Goal: Information Seeking & Learning: Compare options

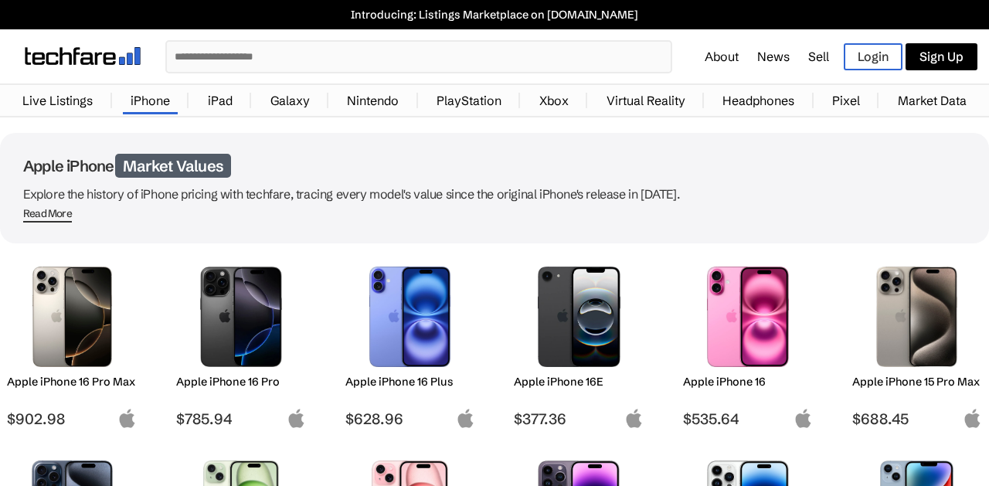
scroll to position [79, 0]
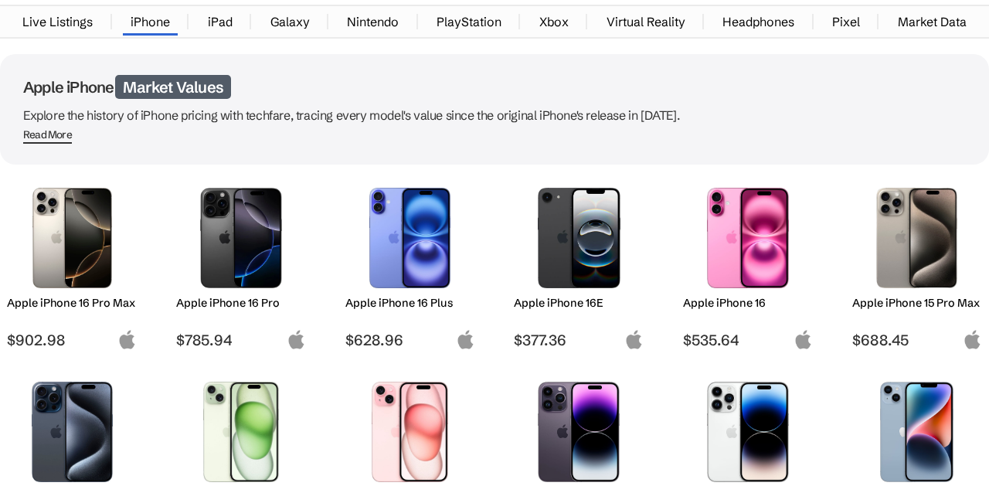
click at [941, 250] on img at bounding box center [917, 238] width 107 height 100
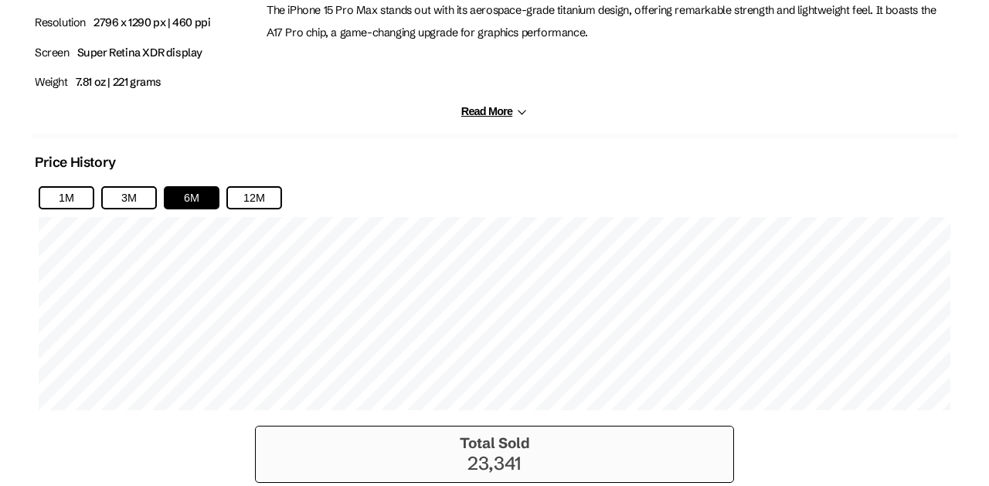
scroll to position [1024, 0]
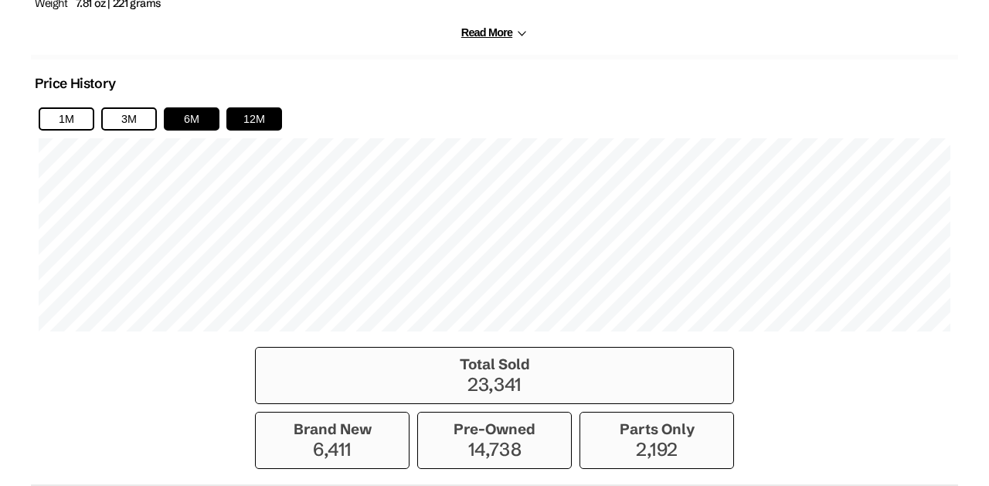
click at [260, 131] on button "12M" at bounding box center [254, 118] width 56 height 23
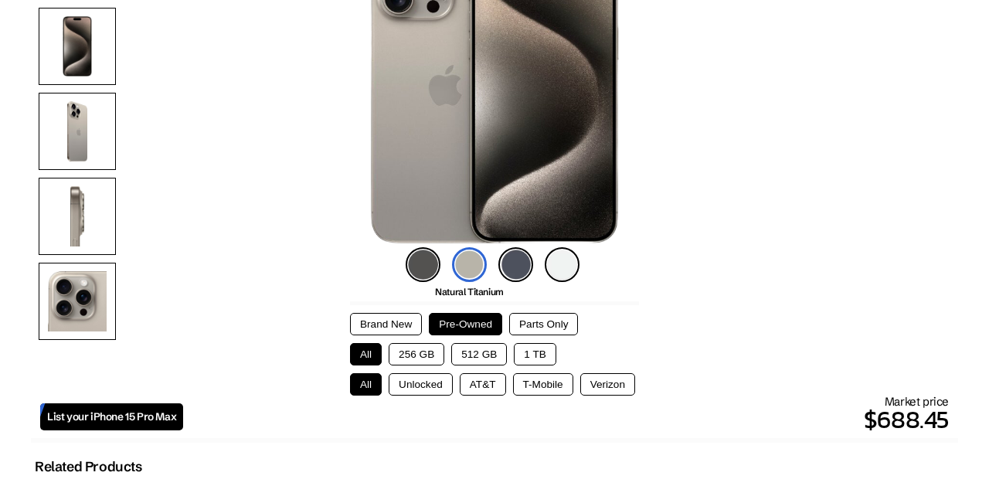
scroll to position [0, 0]
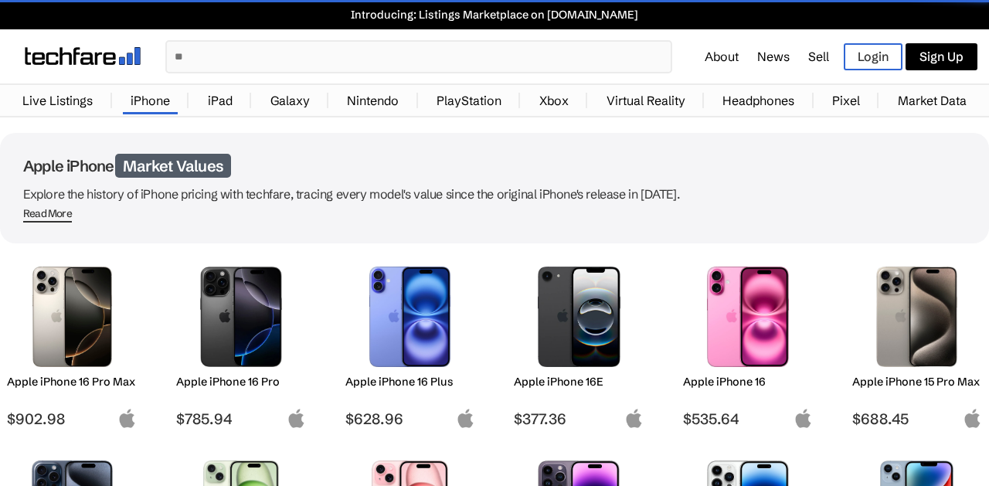
scroll to position [79, 0]
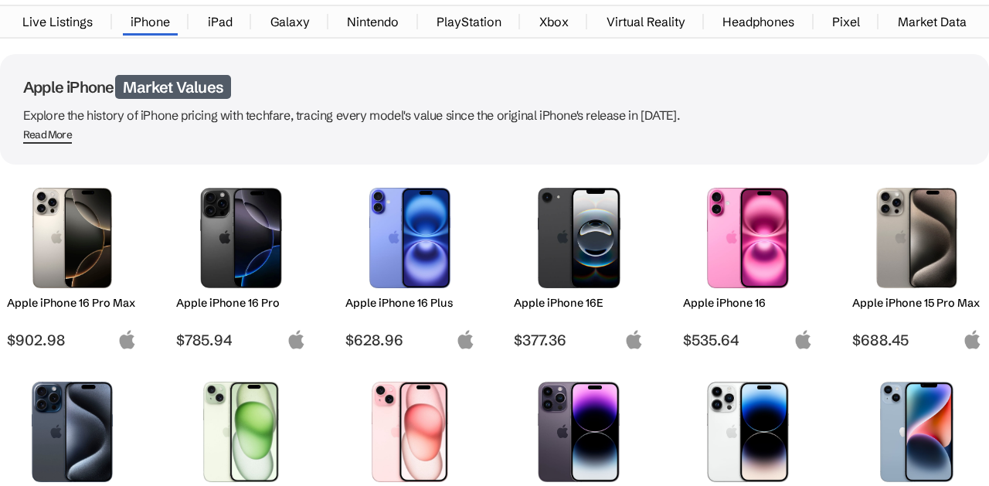
click at [59, 199] on img at bounding box center [72, 238] width 107 height 100
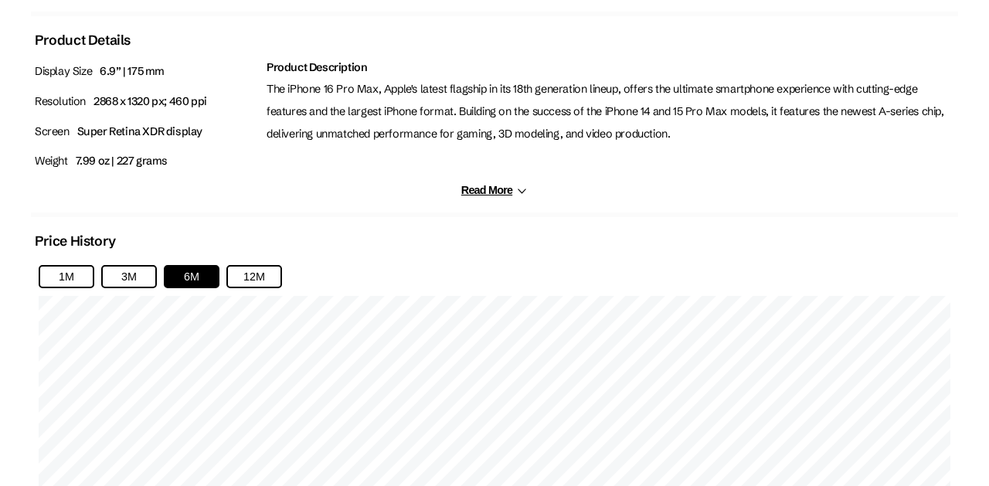
scroll to position [946, 0]
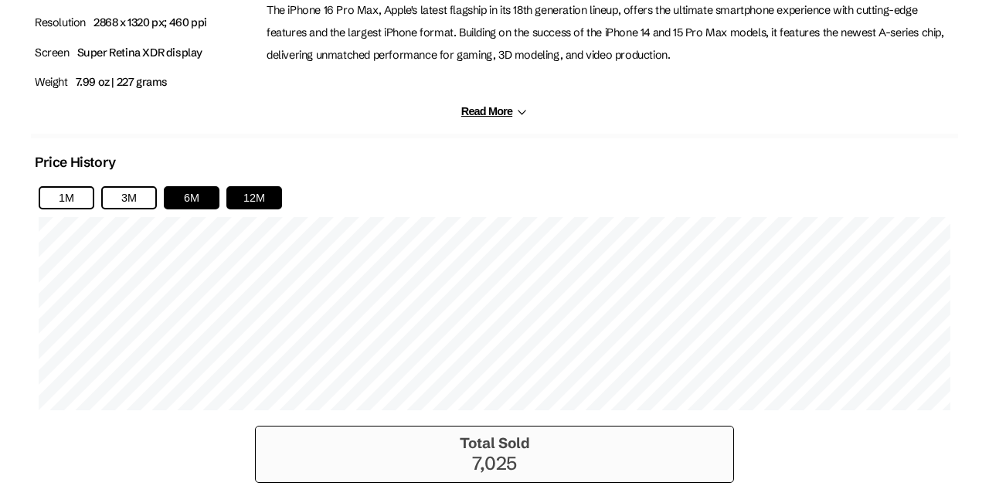
click at [234, 207] on button "12M" at bounding box center [254, 197] width 56 height 23
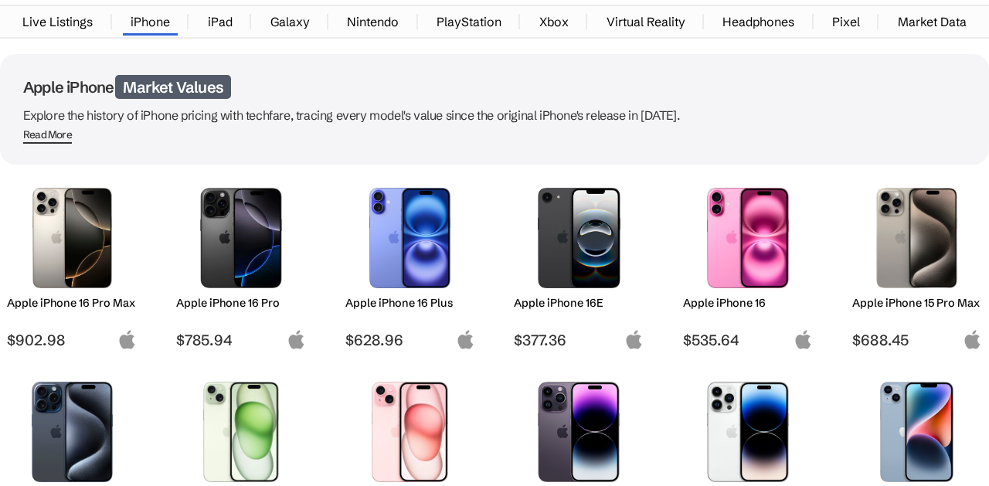
scroll to position [236, 0]
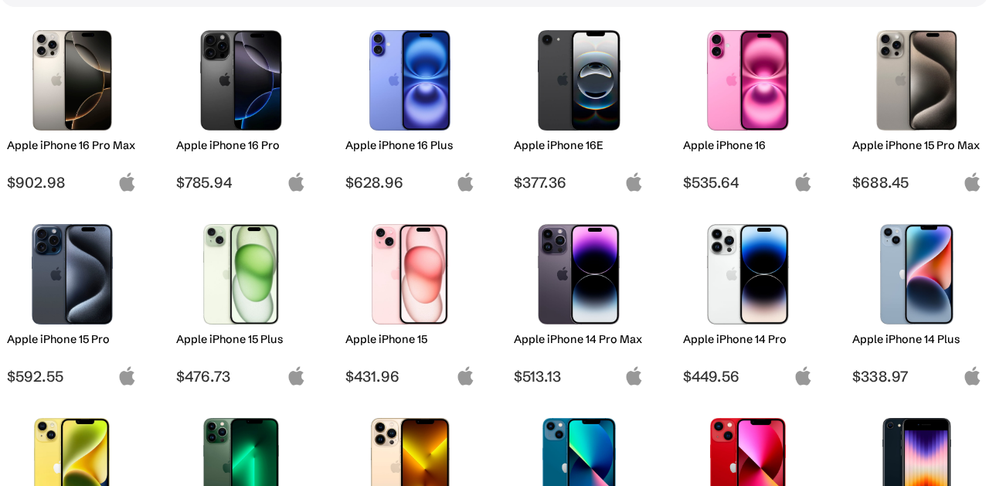
click at [583, 249] on img at bounding box center [578, 274] width 107 height 100
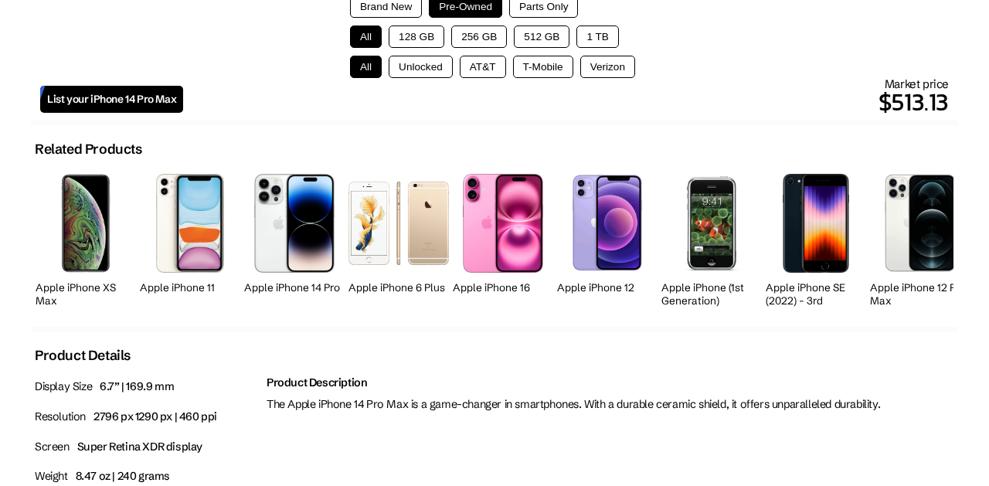
scroll to position [1024, 0]
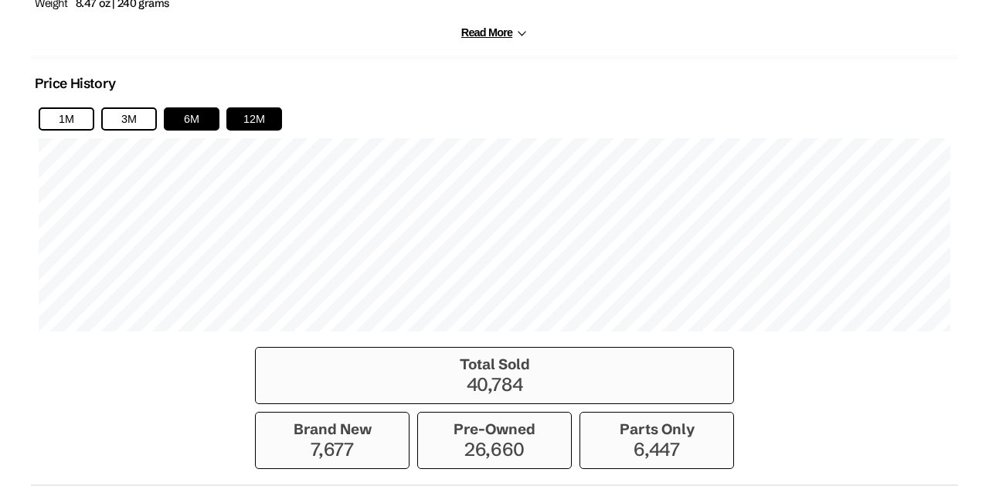
click at [256, 124] on button "12M" at bounding box center [254, 118] width 56 height 23
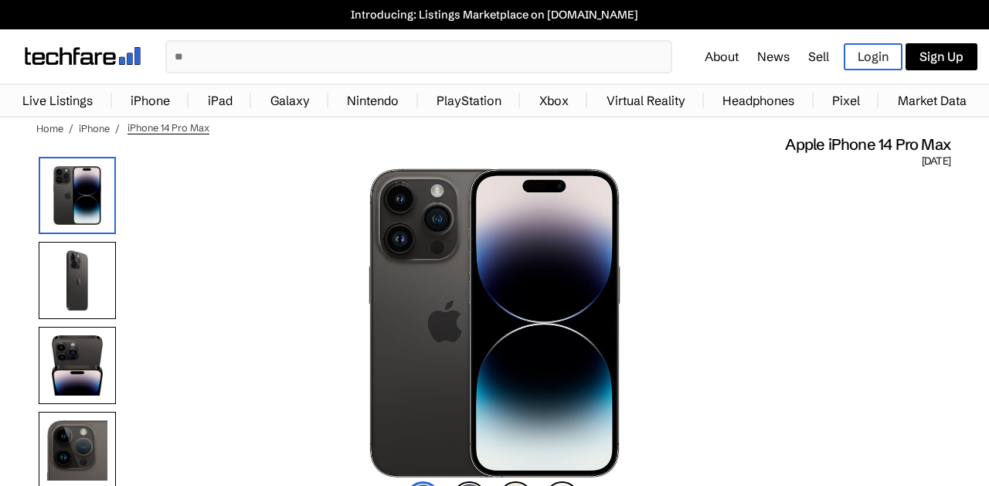
scroll to position [315, 0]
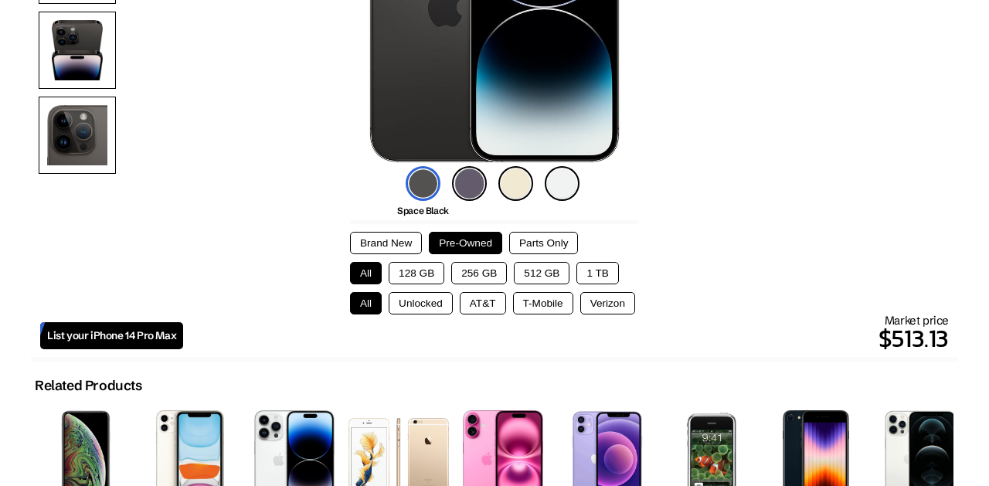
click at [592, 279] on button "1 TB" at bounding box center [597, 273] width 42 height 22
click at [405, 302] on button "Unlocked" at bounding box center [421, 303] width 64 height 22
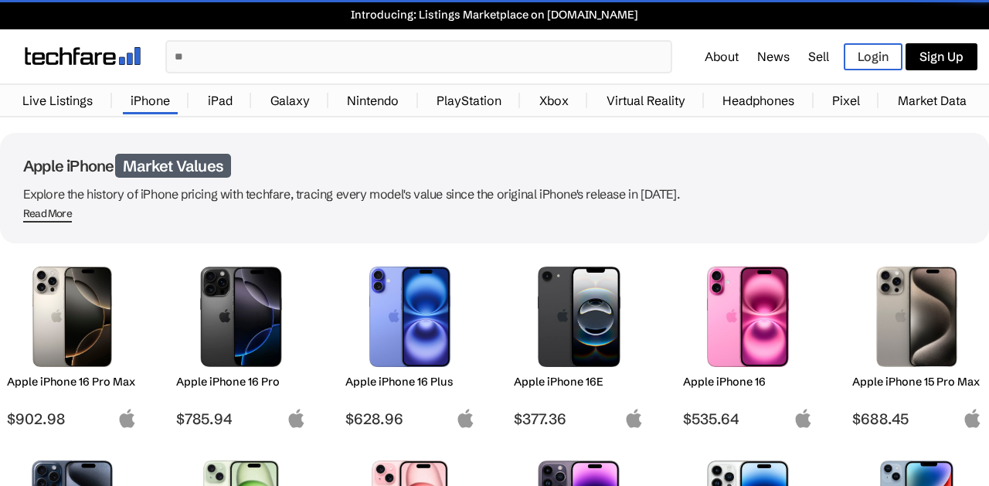
scroll to position [236, 0]
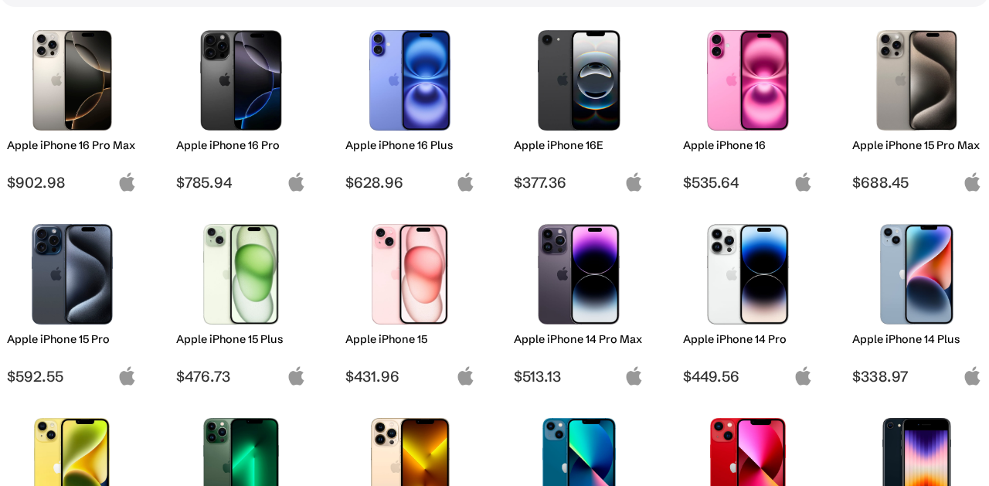
click at [956, 70] on img at bounding box center [917, 80] width 107 height 100
click at [924, 91] on img at bounding box center [917, 80] width 107 height 100
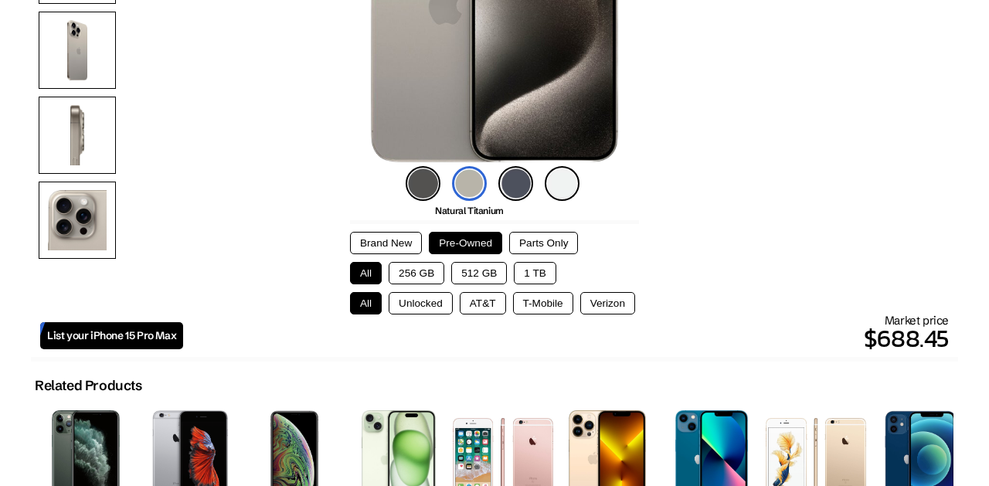
scroll to position [473, 0]
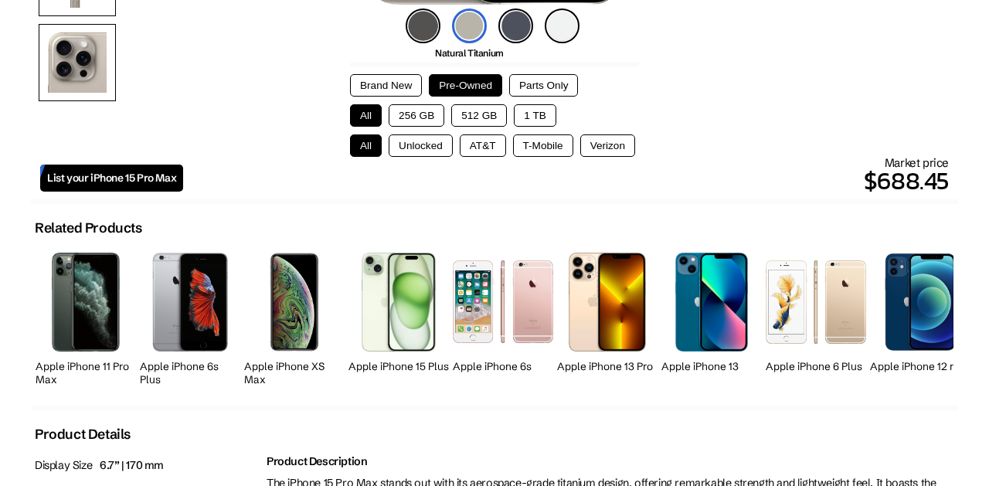
click at [538, 112] on button "1 TB" at bounding box center [535, 115] width 42 height 22
click at [426, 153] on button "Unlocked" at bounding box center [421, 145] width 64 height 22
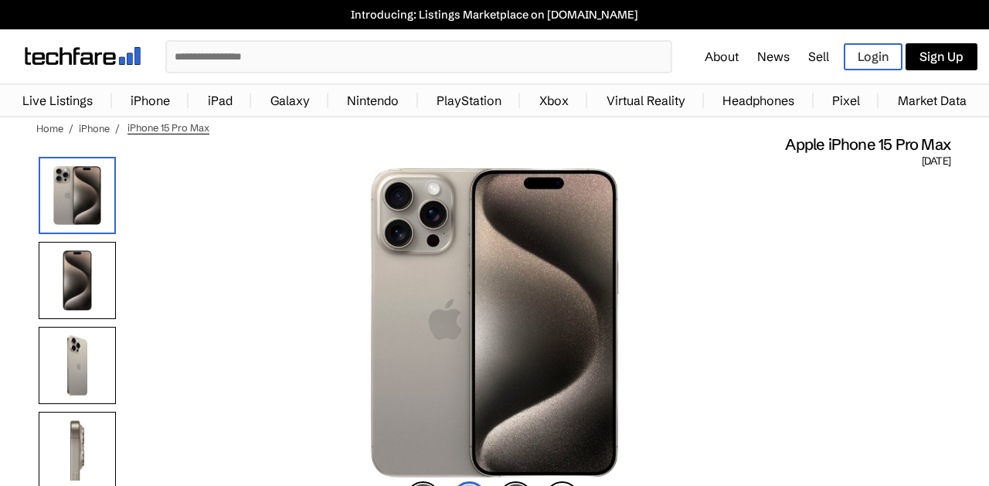
scroll to position [236, 0]
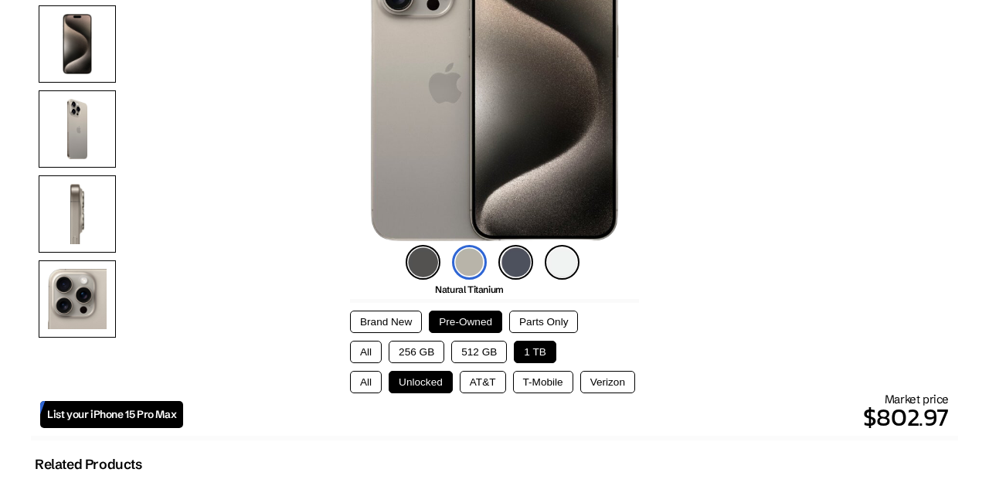
click at [518, 260] on img at bounding box center [515, 262] width 35 height 35
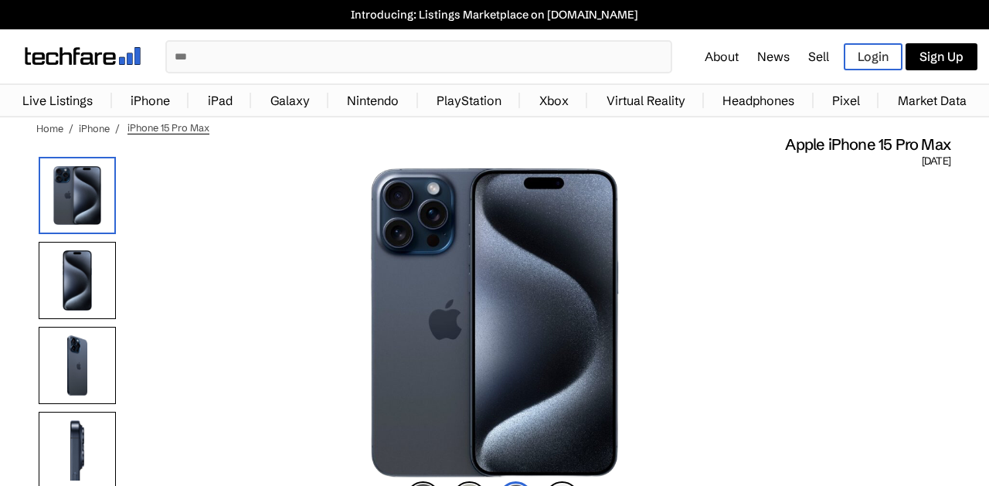
scroll to position [79, 0]
